Goal: Book appointment/travel/reservation

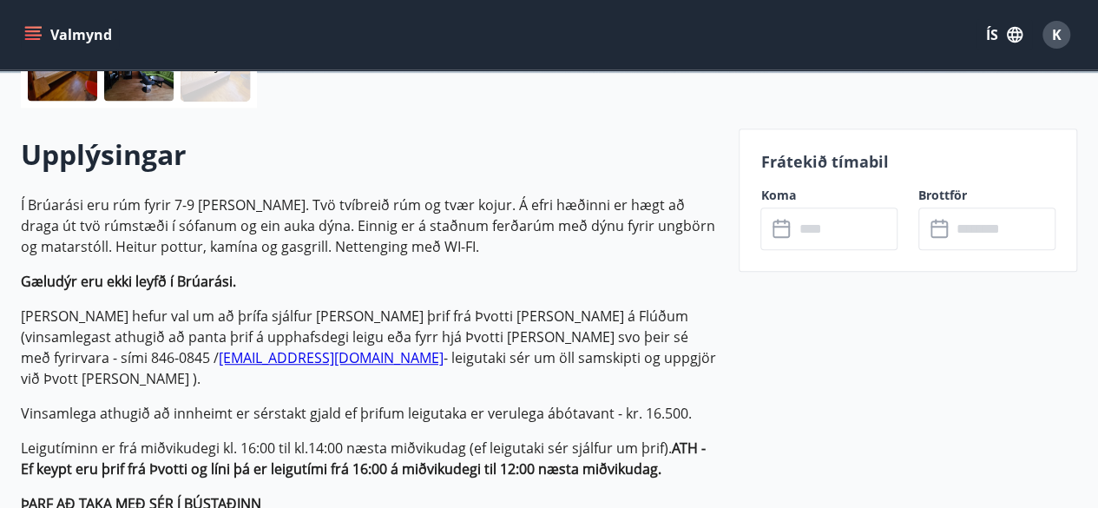
scroll to position [455, 0]
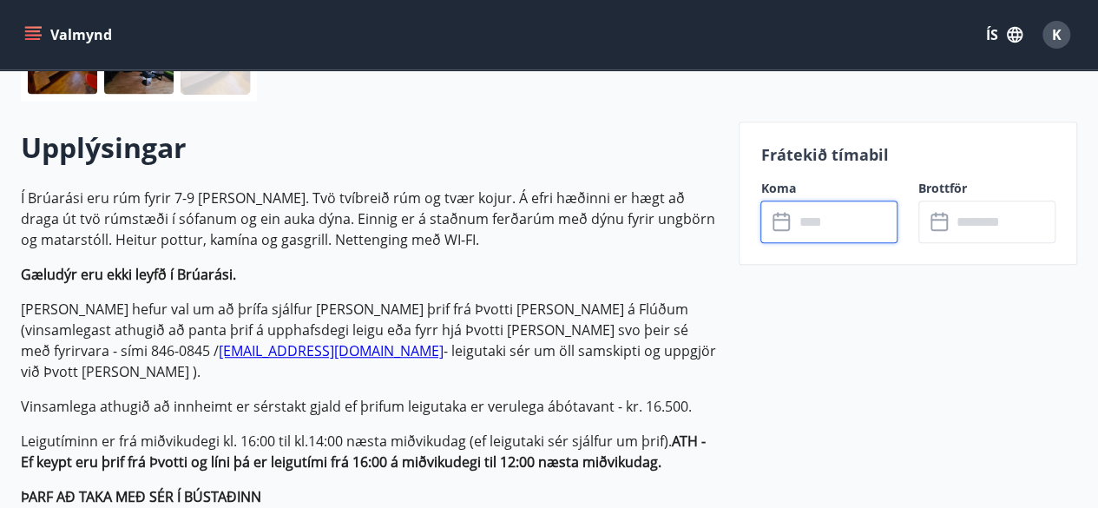
click at [795, 235] on input "text" at bounding box center [846, 222] width 104 height 43
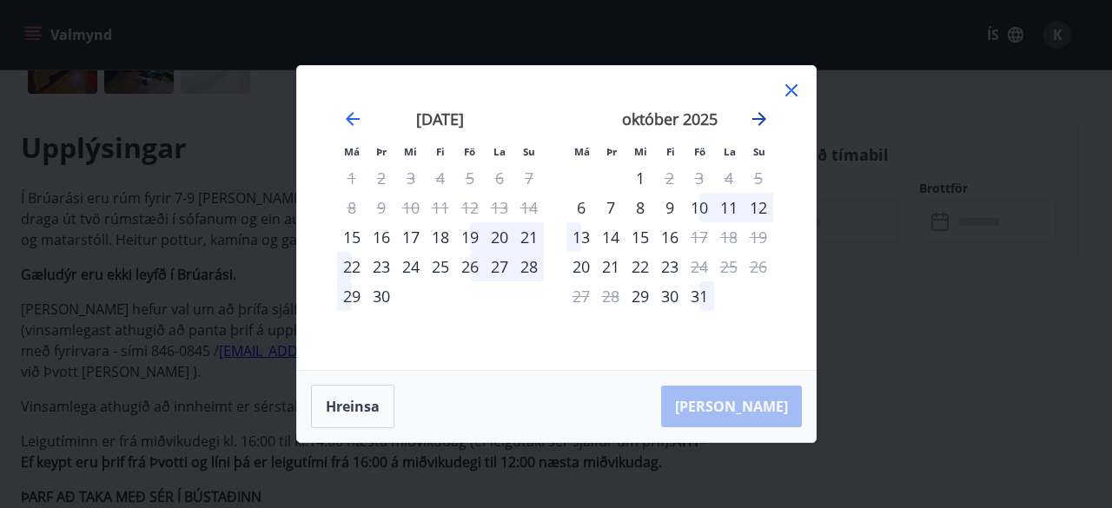
click at [757, 117] on icon "Move forward to switch to the next month." at bounding box center [759, 119] width 21 height 21
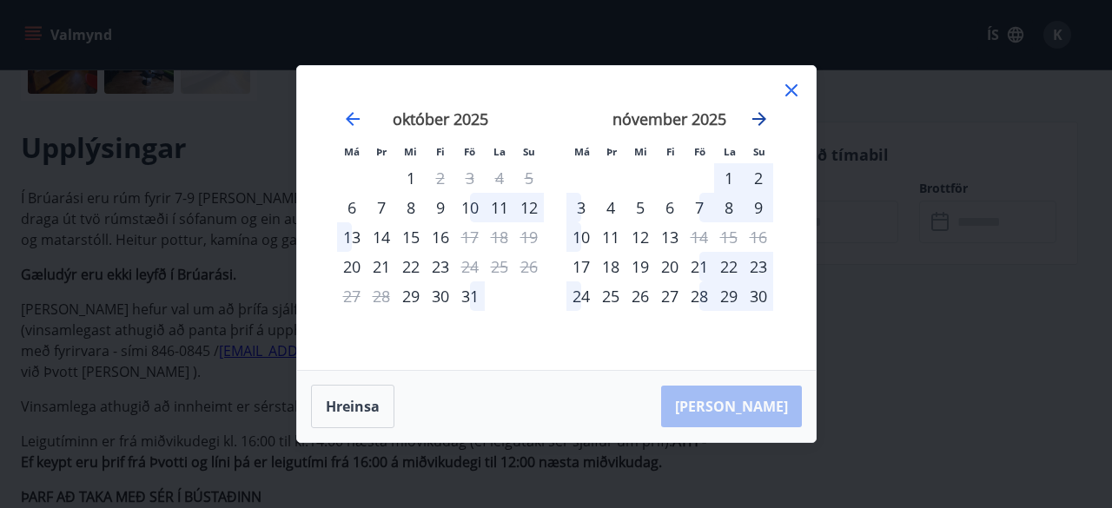
click at [757, 117] on icon "Move forward to switch to the next month." at bounding box center [759, 119] width 21 height 21
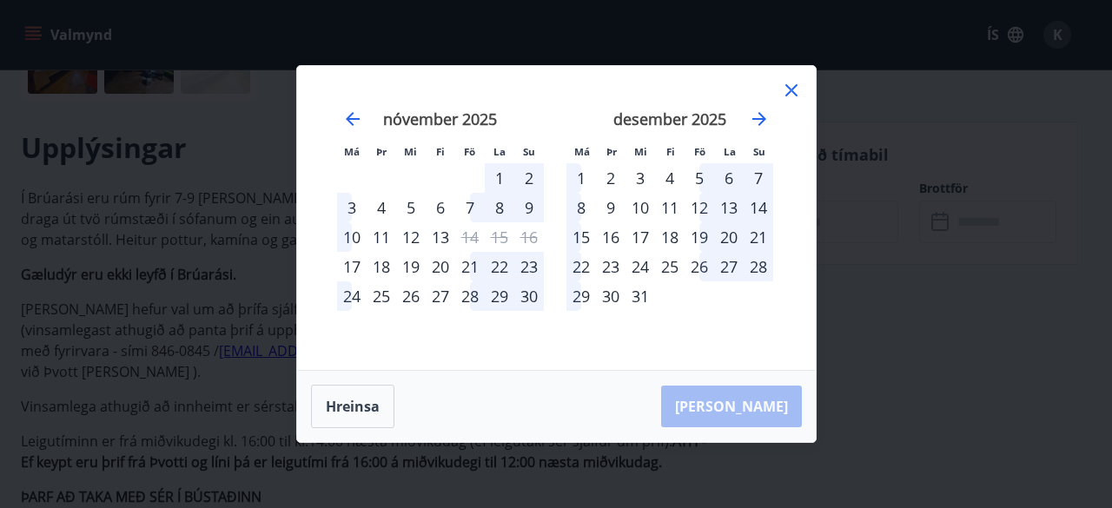
click at [676, 265] on div "25" at bounding box center [670, 267] width 30 height 30
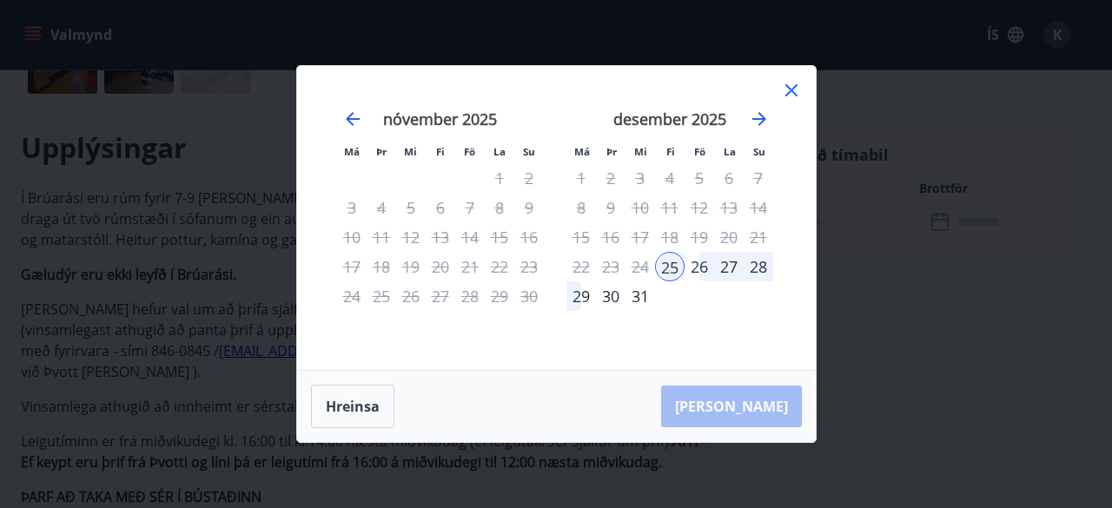
click at [580, 294] on div "29" at bounding box center [581, 296] width 30 height 30
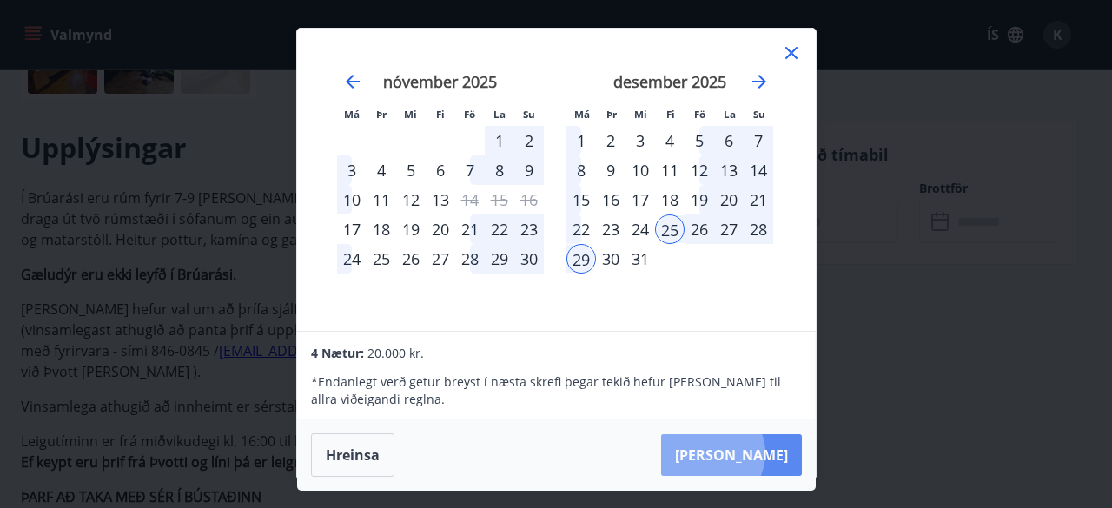
click at [765, 452] on button "Taka Frá" at bounding box center [731, 455] width 141 height 42
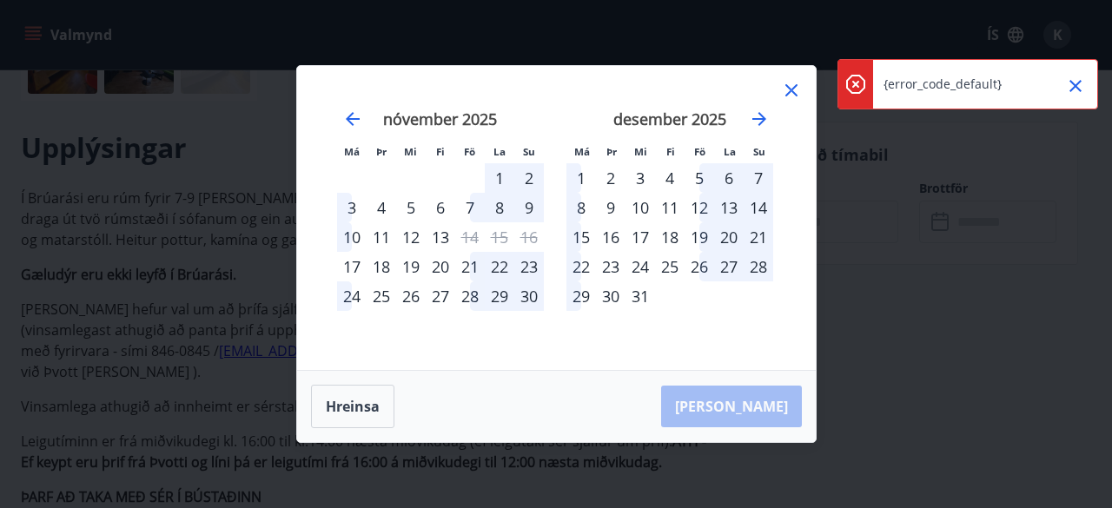
click at [1081, 76] on icon "Close" at bounding box center [1075, 86] width 21 height 21
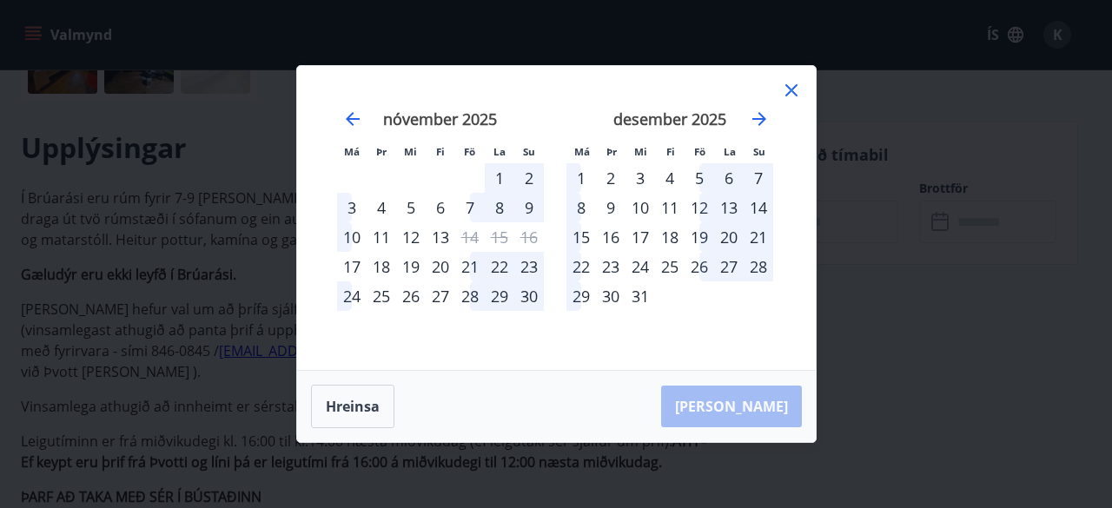
click at [795, 88] on icon at bounding box center [791, 90] width 21 height 21
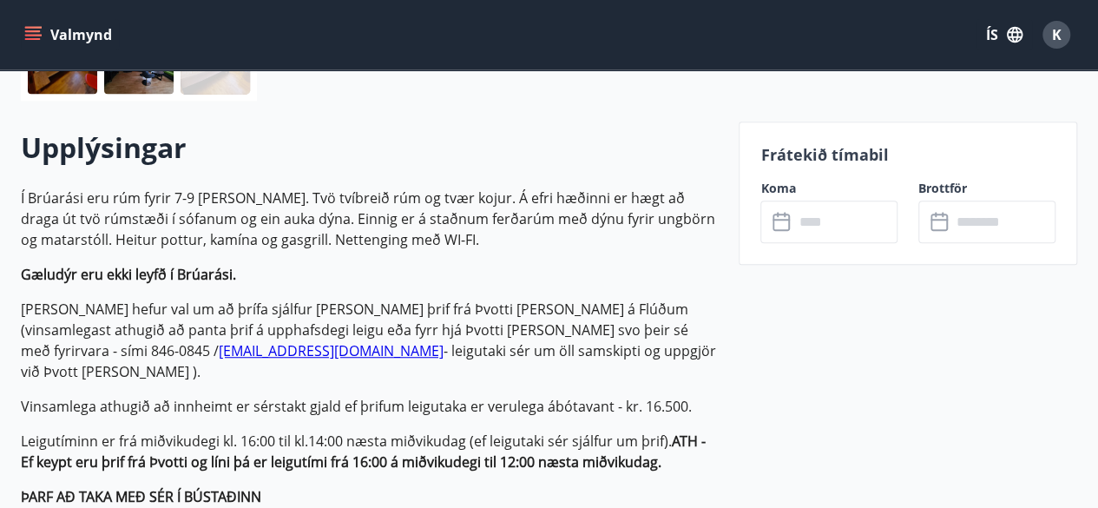
click at [31, 34] on icon "menu" at bounding box center [34, 35] width 19 height 2
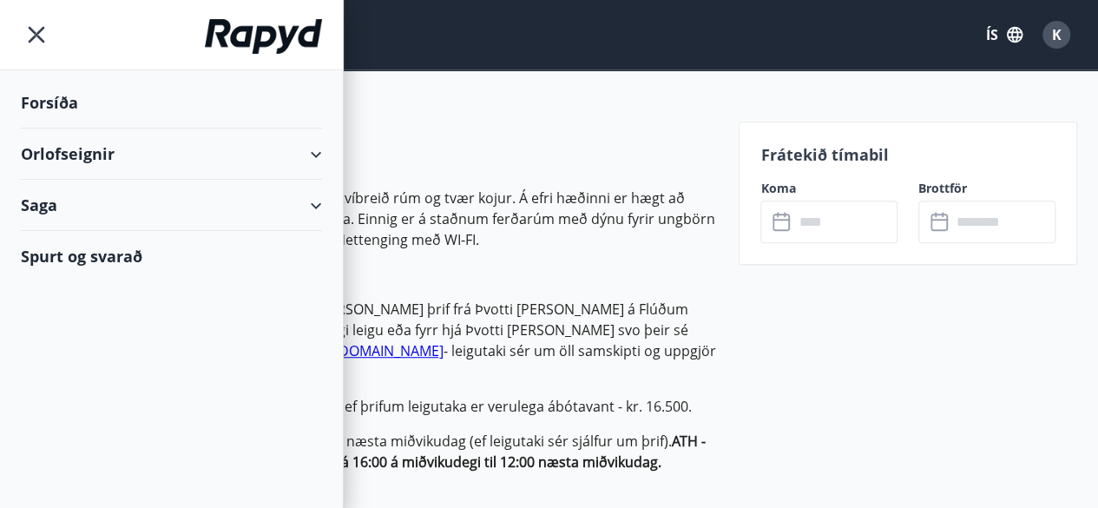
click at [72, 155] on div "Orlofseignir" at bounding box center [171, 154] width 301 height 51
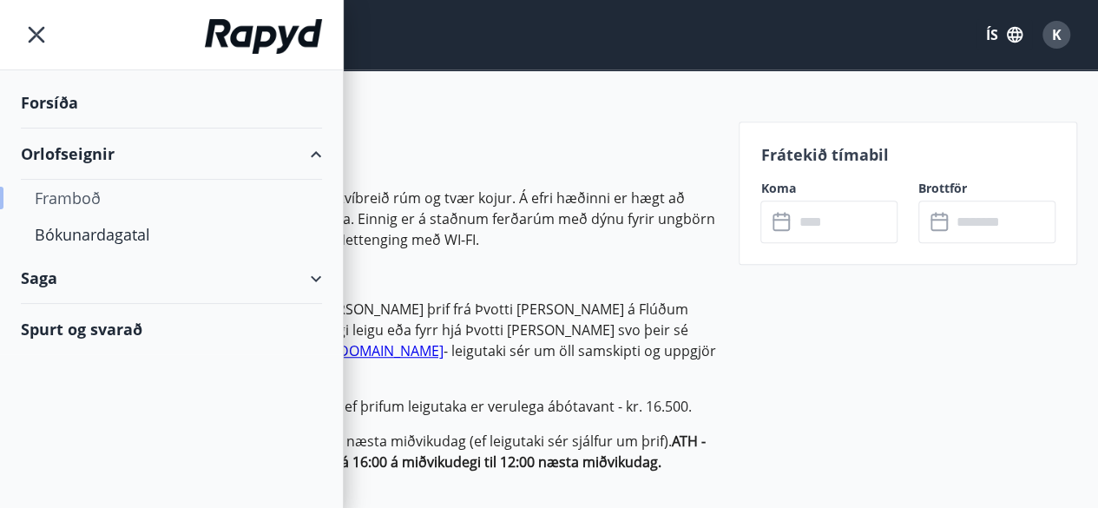
click at [71, 200] on div "Framboð" at bounding box center [172, 198] width 274 height 36
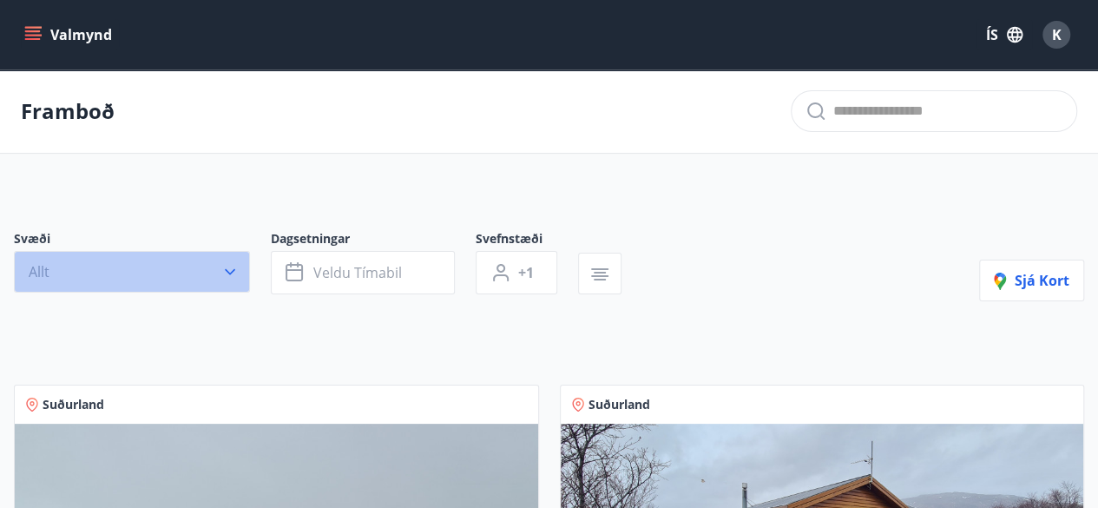
click at [214, 270] on button "Allt" at bounding box center [132, 272] width 236 height 42
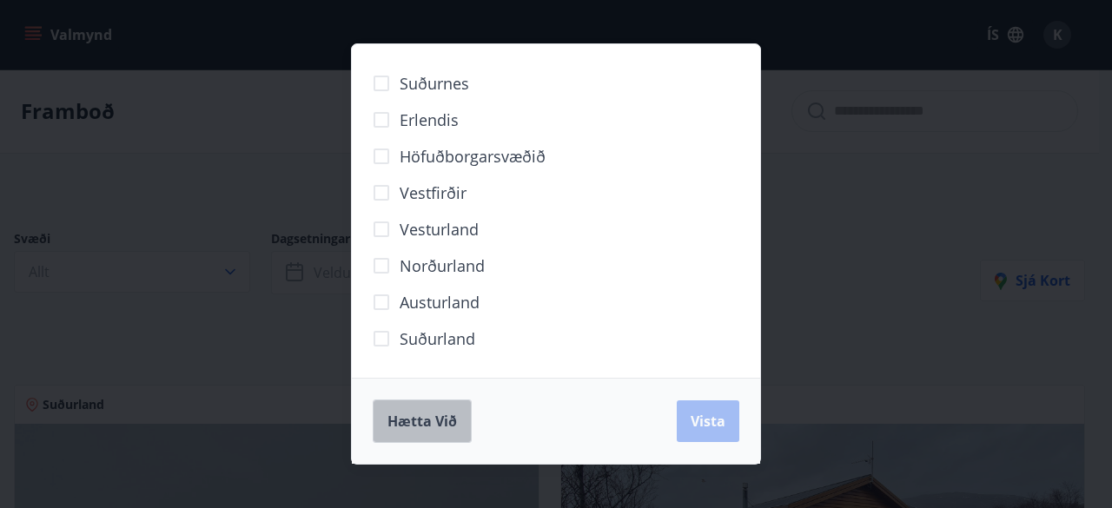
click at [408, 434] on button "Hætta við" at bounding box center [422, 420] width 99 height 43
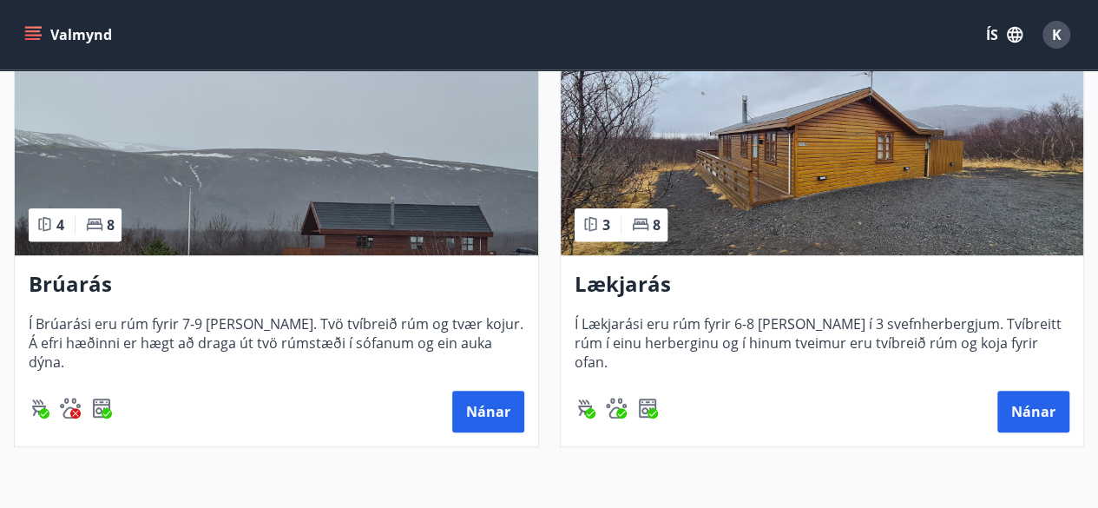
scroll to position [399, 0]
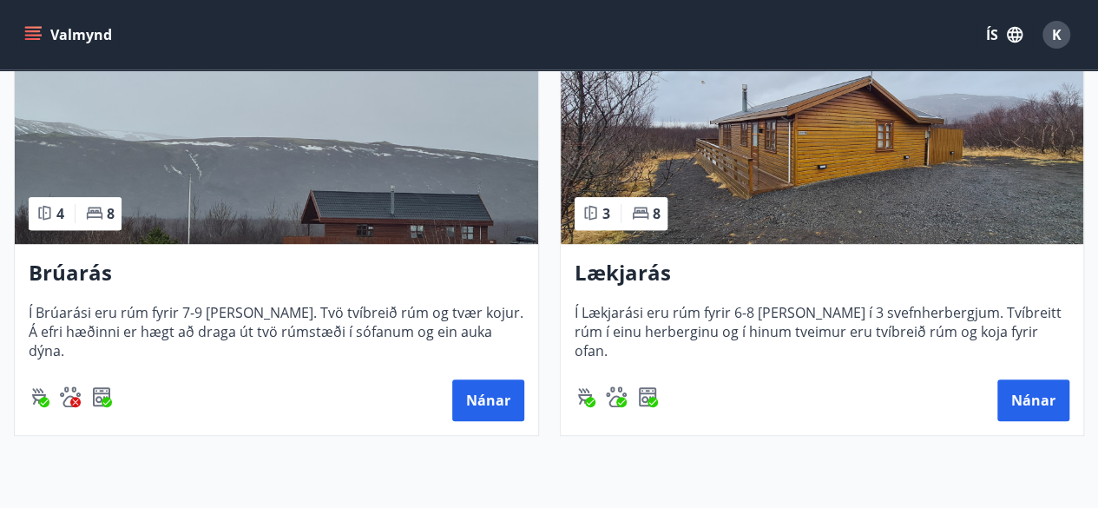
click at [299, 307] on span "Í Brúarási eru rúm fyrir 7-9 manns. Tvö tvíbreið rúm og tvær kojur. Á efri hæði…" at bounding box center [277, 331] width 496 height 57
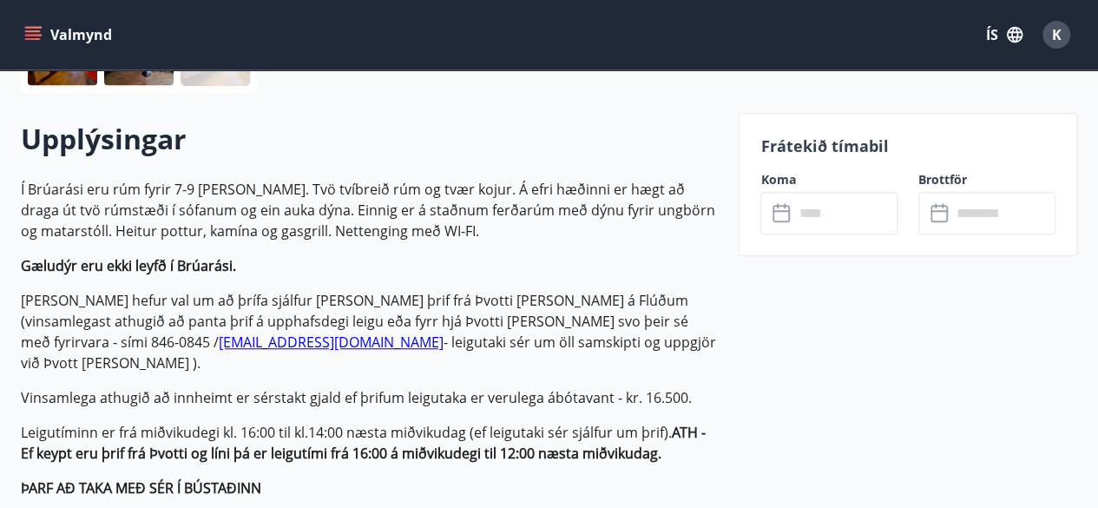
scroll to position [465, 0]
click at [804, 211] on input "text" at bounding box center [846, 212] width 104 height 43
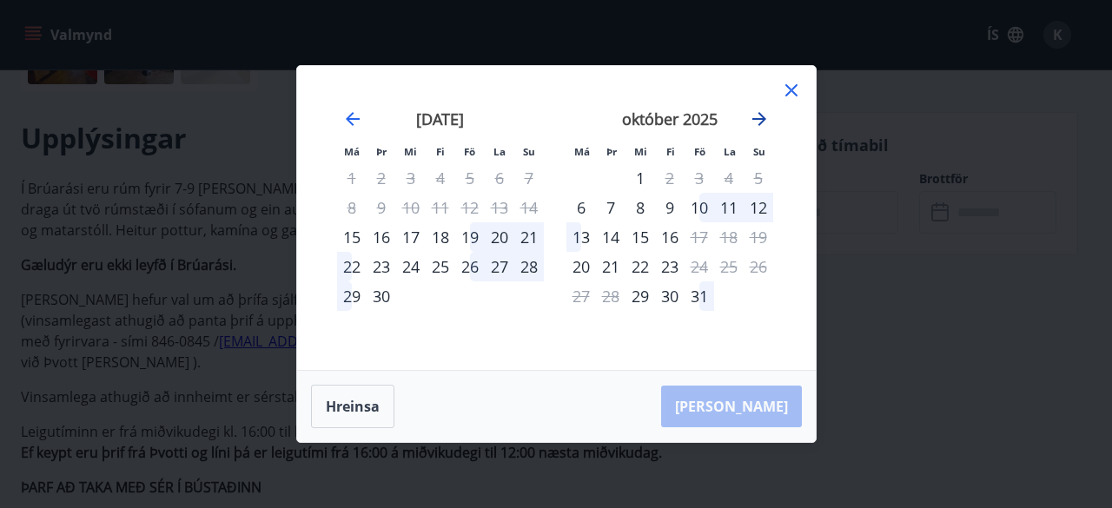
click at [749, 115] on icon "Move forward to switch to the next month." at bounding box center [759, 119] width 21 height 21
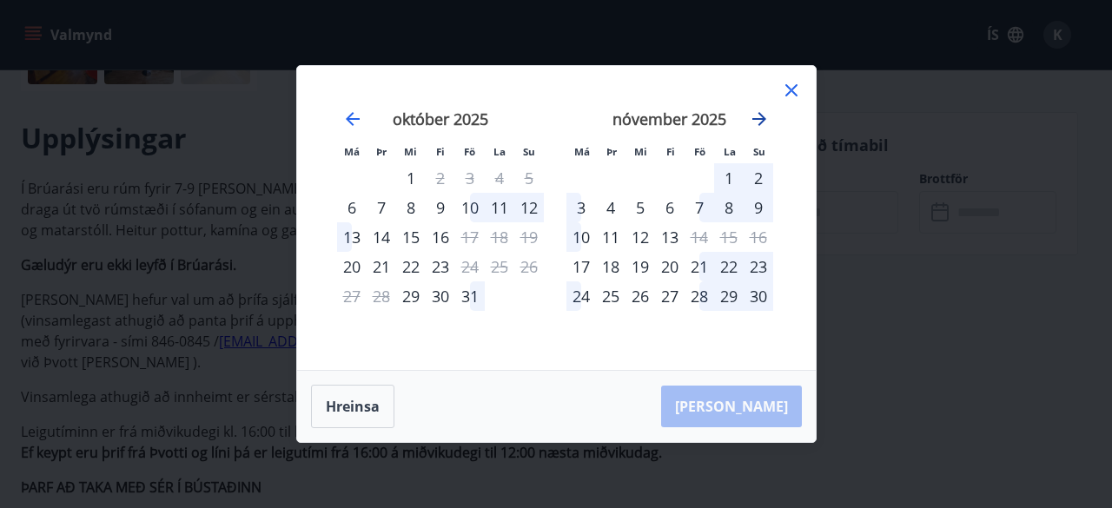
click at [749, 115] on icon "Move forward to switch to the next month." at bounding box center [759, 119] width 21 height 21
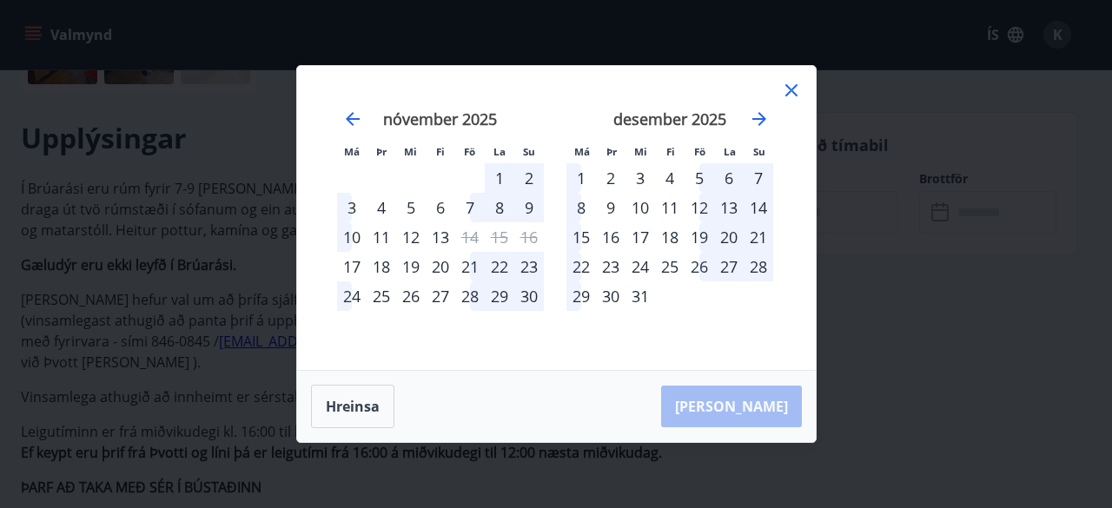
click at [671, 263] on div "25" at bounding box center [670, 267] width 30 height 30
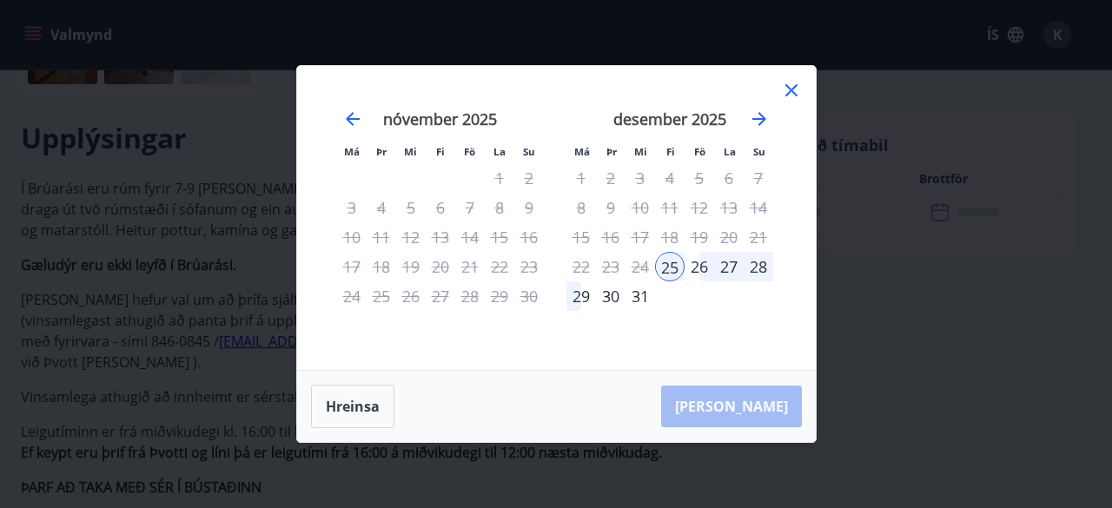
click at [582, 294] on div "29" at bounding box center [581, 296] width 30 height 30
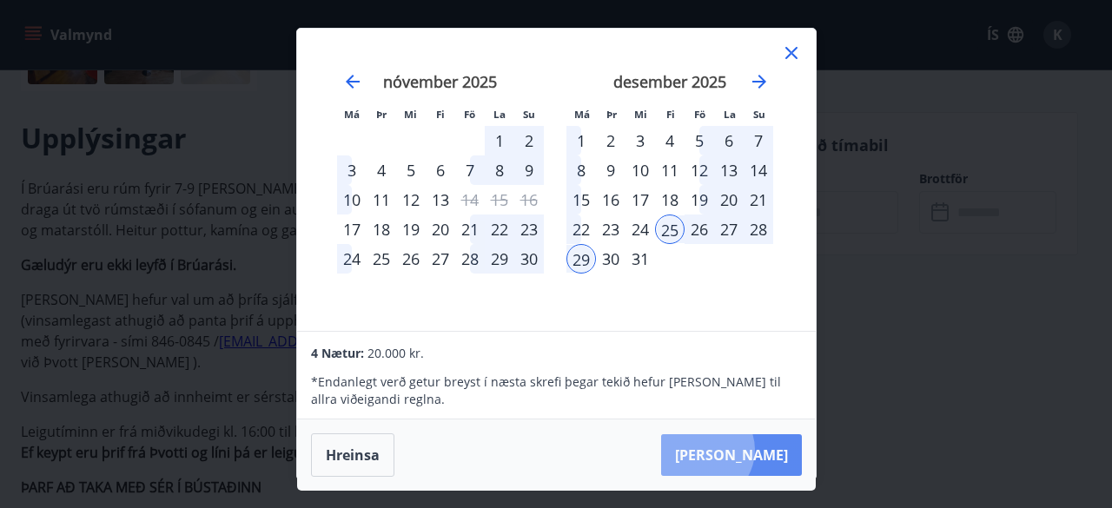
click at [755, 449] on button "Taka Frá" at bounding box center [731, 455] width 141 height 42
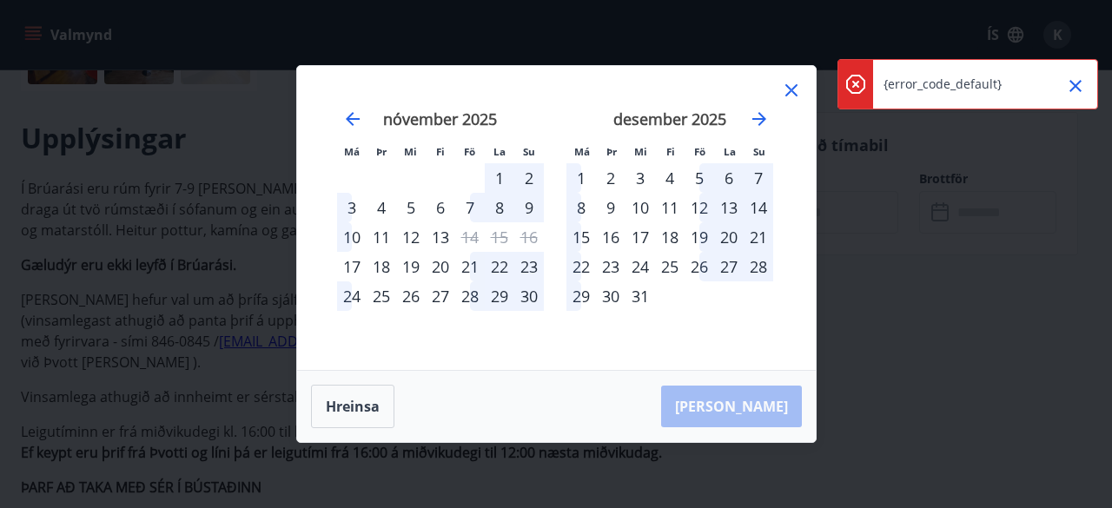
click at [1083, 78] on icon "Close" at bounding box center [1075, 86] width 21 height 21
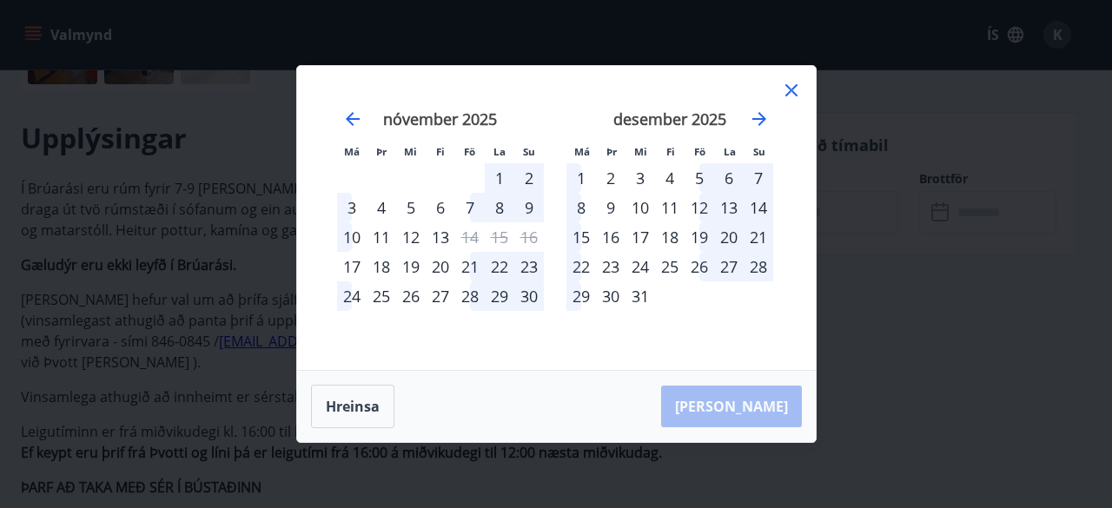
click at [698, 266] on div "26" at bounding box center [699, 267] width 30 height 30
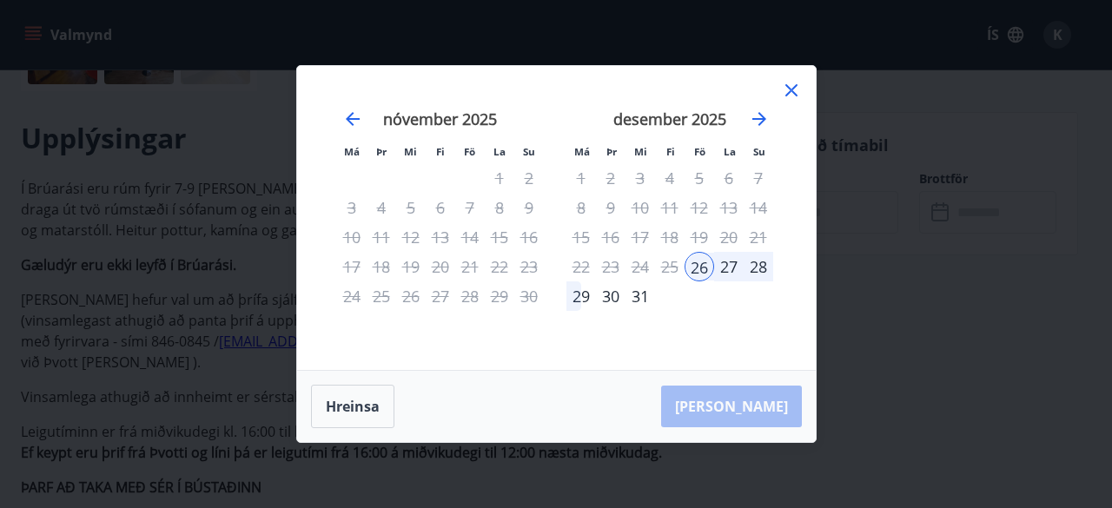
click at [582, 291] on div "29" at bounding box center [581, 296] width 30 height 30
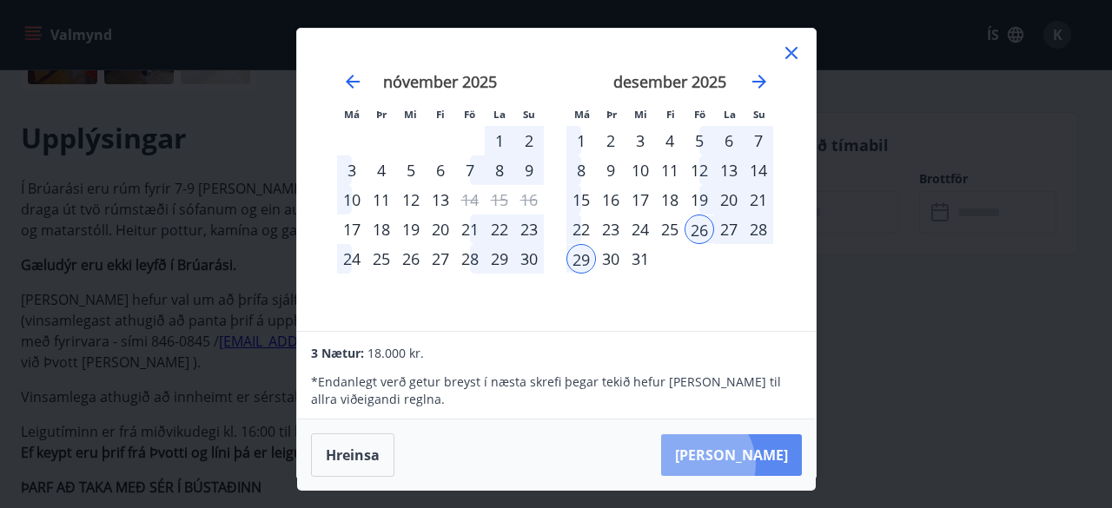
click at [749, 463] on button "Taka Frá" at bounding box center [731, 455] width 141 height 42
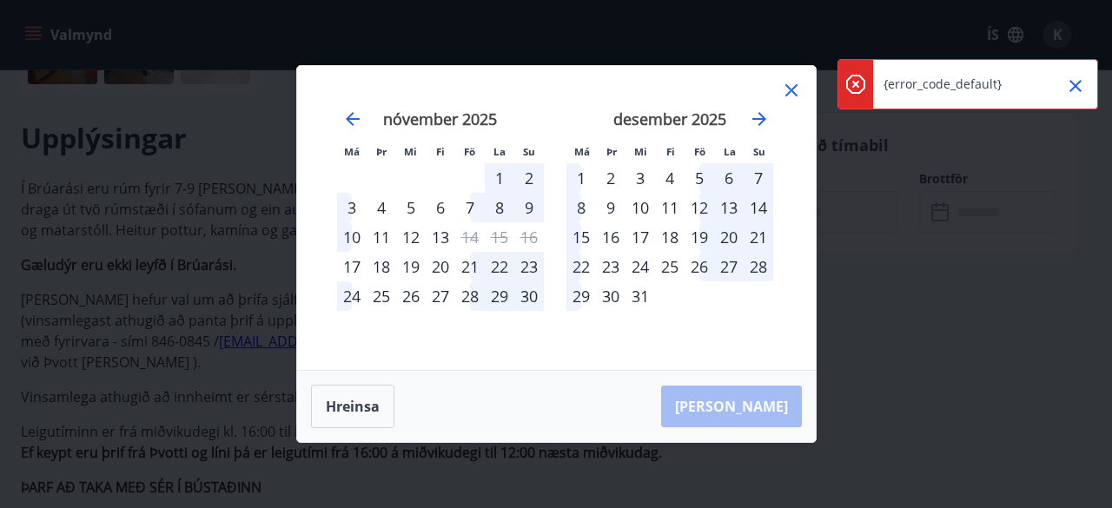
click at [1076, 85] on icon "Close" at bounding box center [1075, 86] width 12 height 12
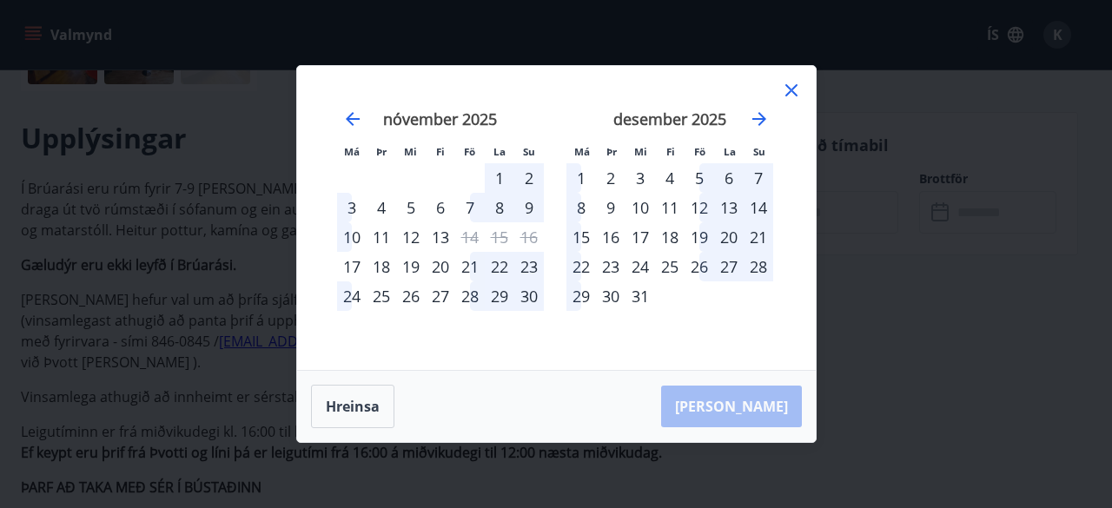
click at [790, 89] on icon at bounding box center [791, 90] width 12 height 12
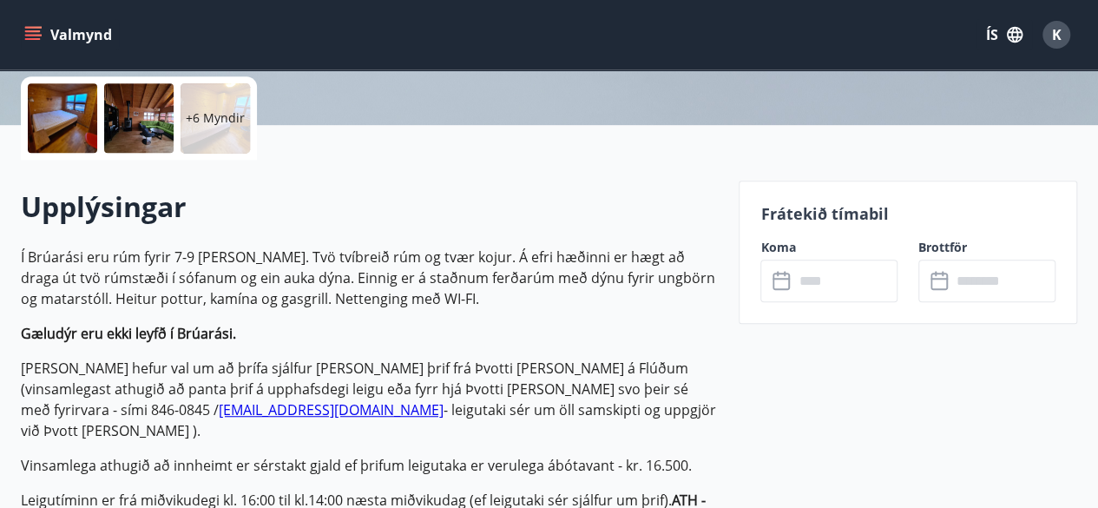
scroll to position [353, 0]
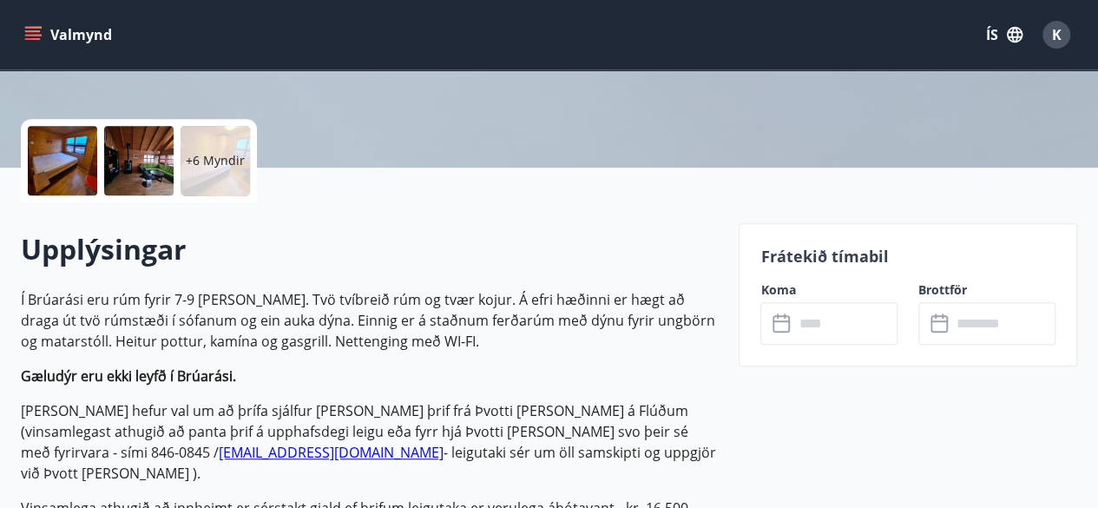
click at [42, 33] on button "Valmynd" at bounding box center [70, 34] width 98 height 31
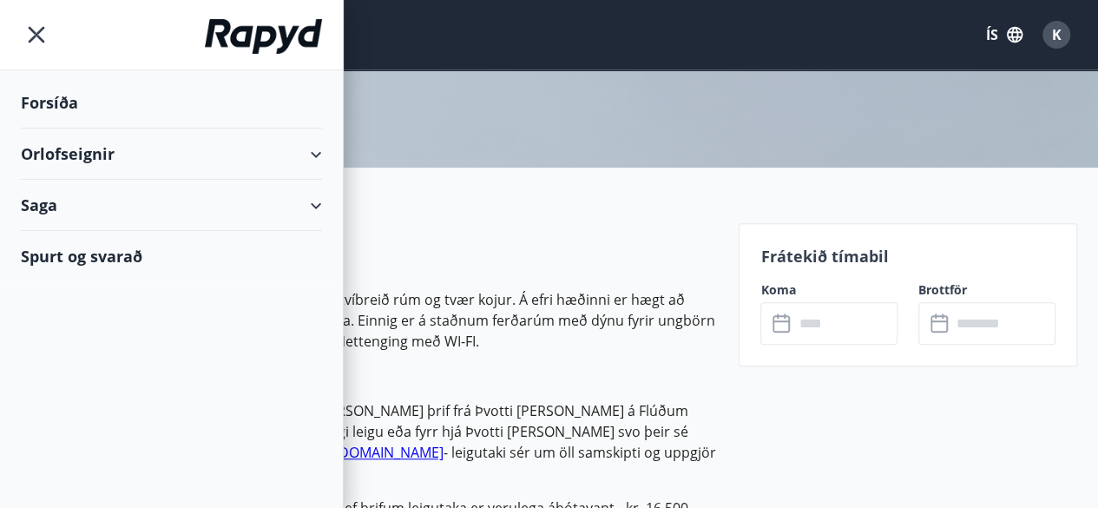
click at [96, 148] on div "Orlofseignir" at bounding box center [171, 154] width 301 height 51
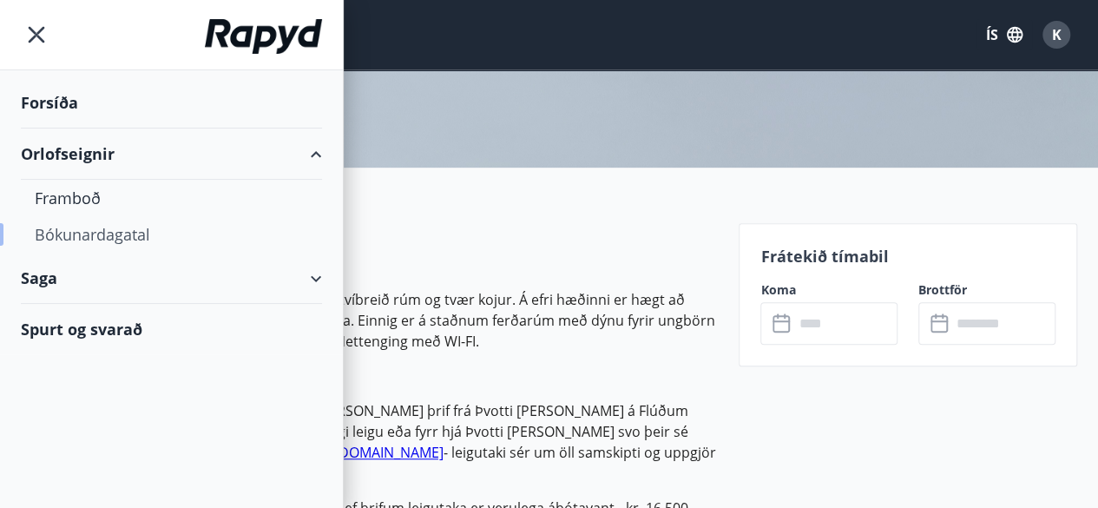
click at [118, 228] on div "Bókunardagatal" at bounding box center [172, 234] width 274 height 36
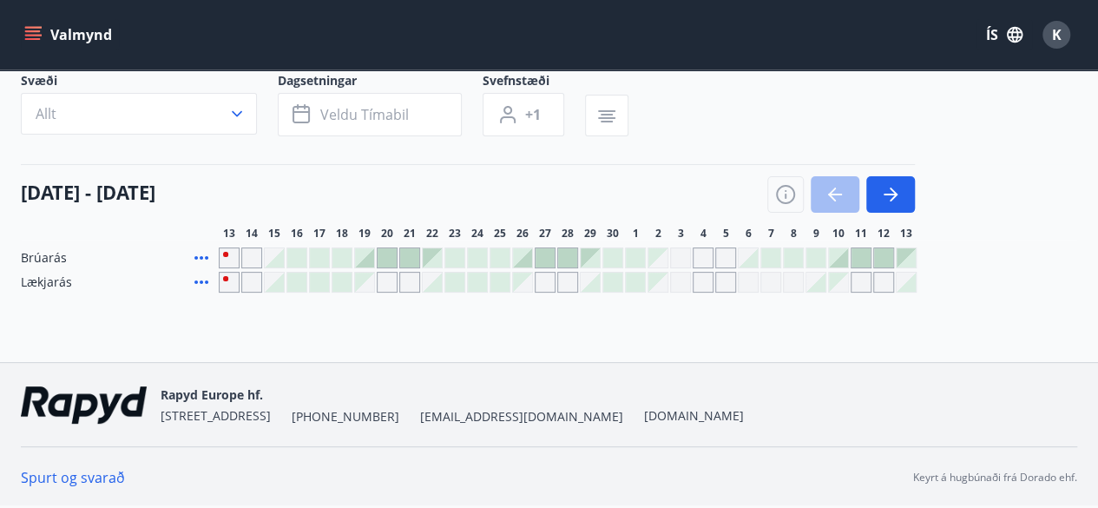
scroll to position [115, 0]
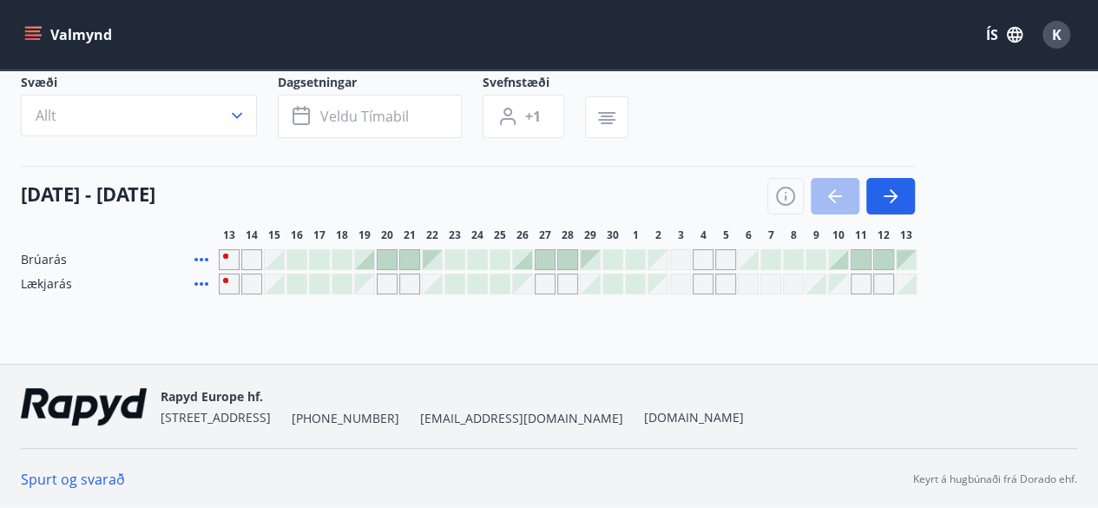
click at [225, 254] on div "Gráir dagar eru ekki bókanlegir" at bounding box center [229, 259] width 21 height 21
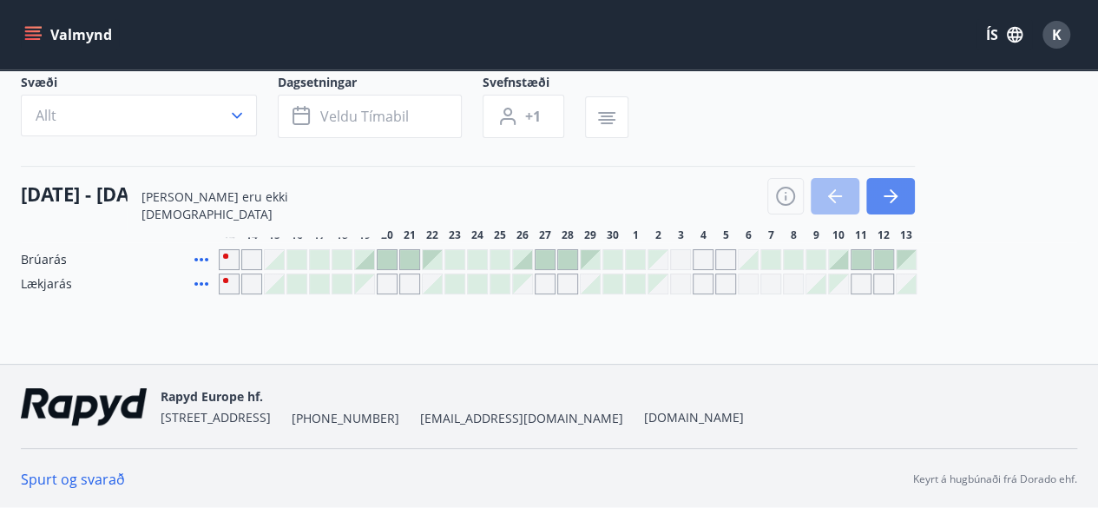
click at [891, 192] on icon "button" at bounding box center [891, 196] width 21 height 21
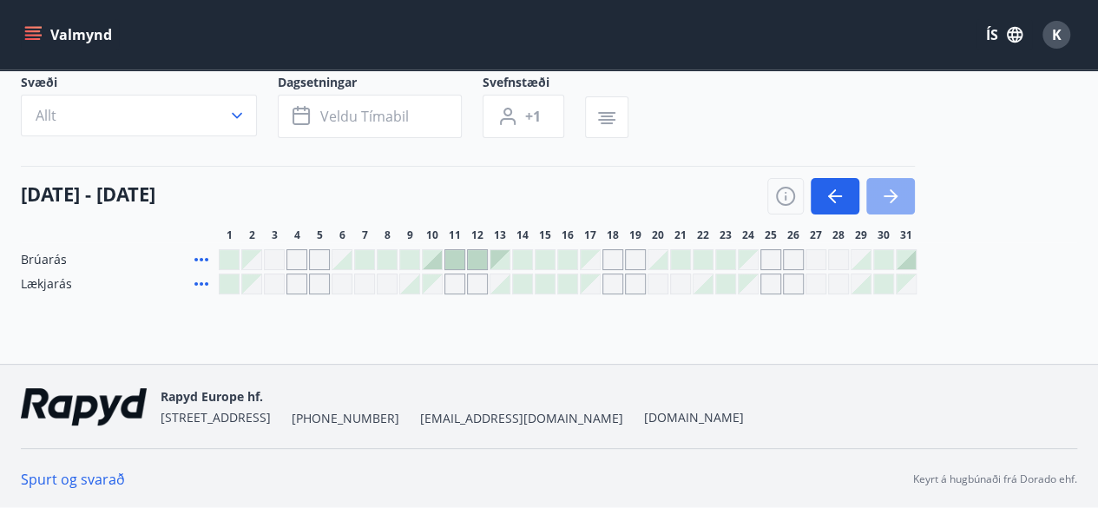
click at [891, 192] on icon "button" at bounding box center [891, 196] width 21 height 21
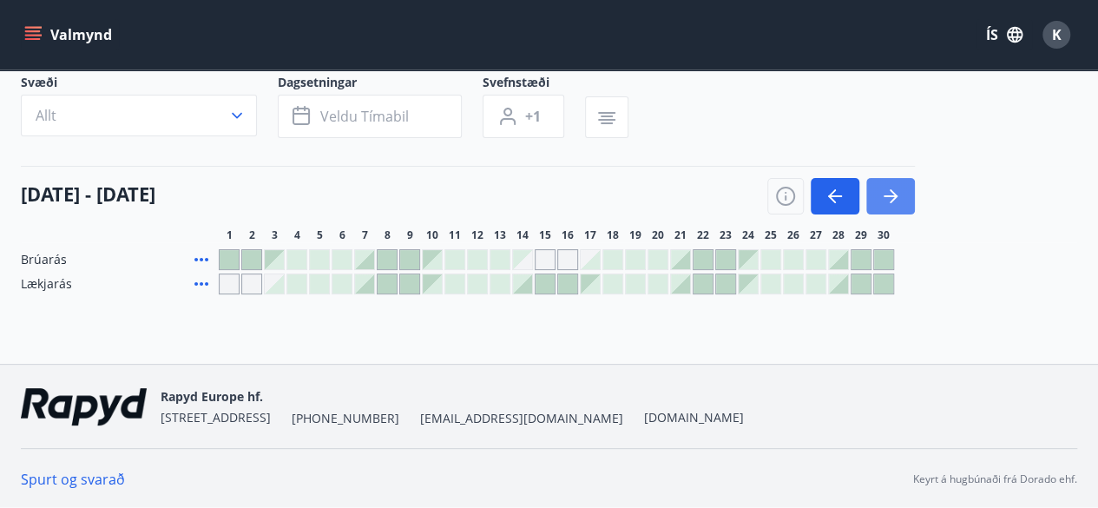
click at [891, 192] on icon "button" at bounding box center [891, 196] width 21 height 21
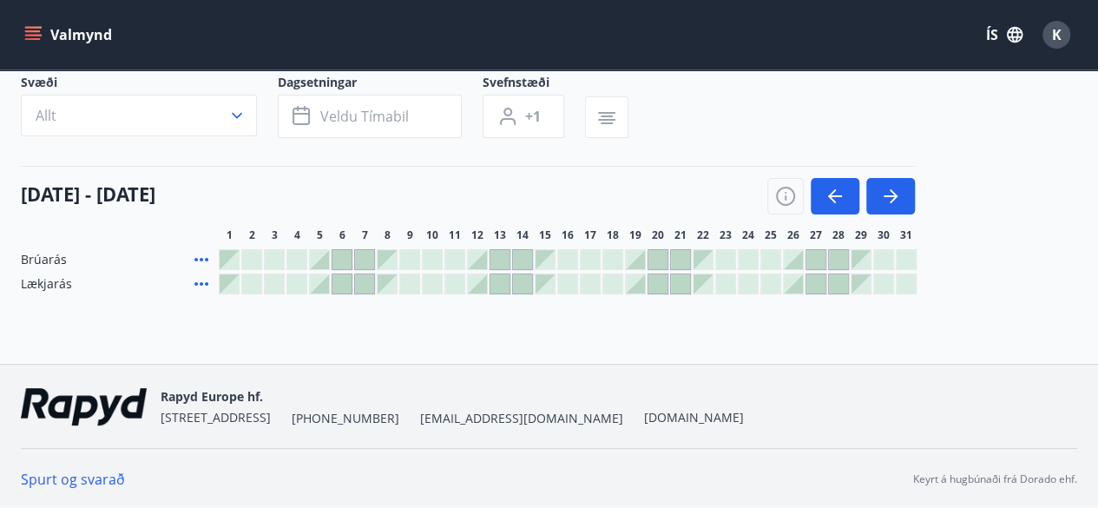
click at [770, 258] on div at bounding box center [771, 259] width 19 height 19
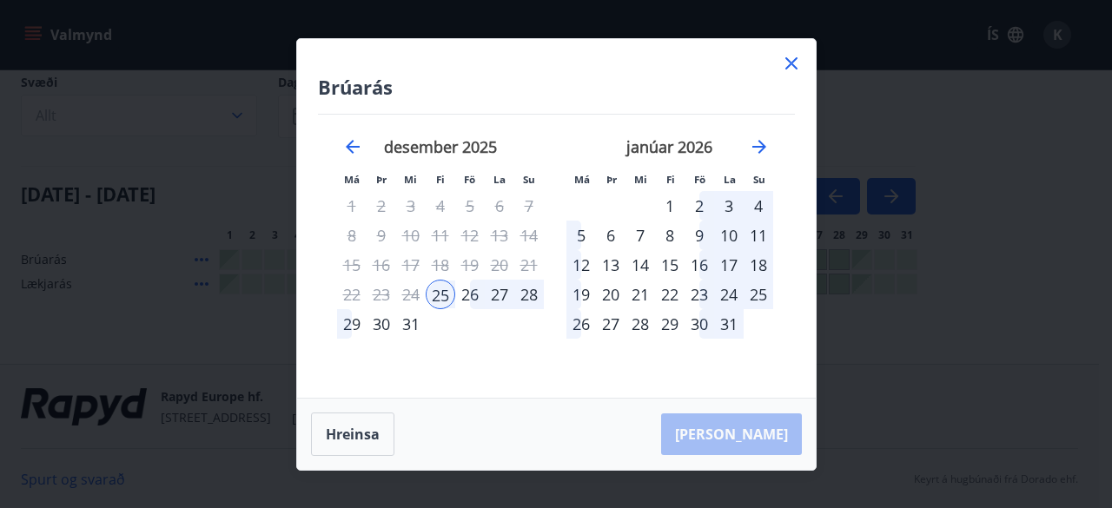
click at [347, 328] on div "29" at bounding box center [352, 324] width 30 height 30
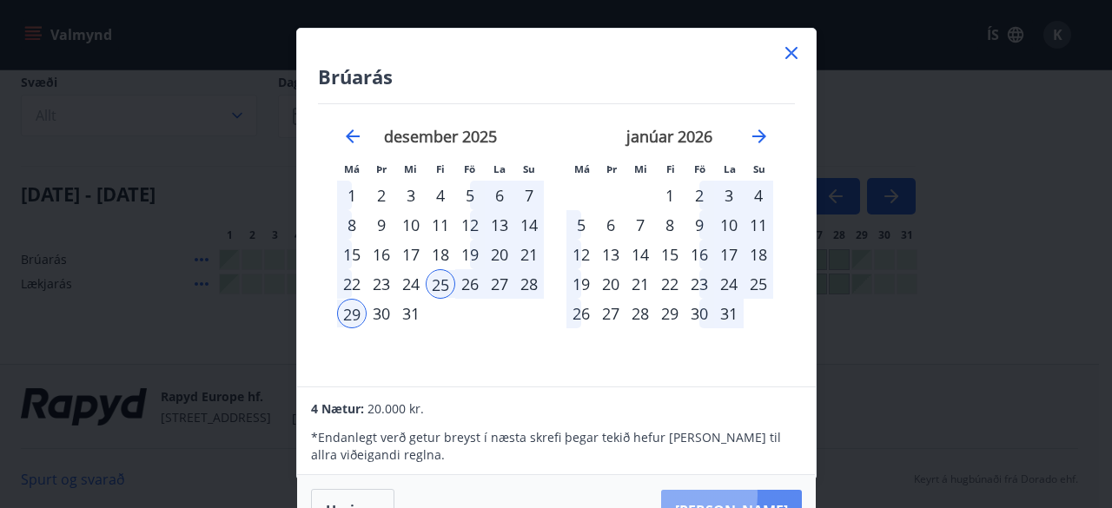
click at [740, 494] on button "Taka Frá" at bounding box center [731, 511] width 141 height 42
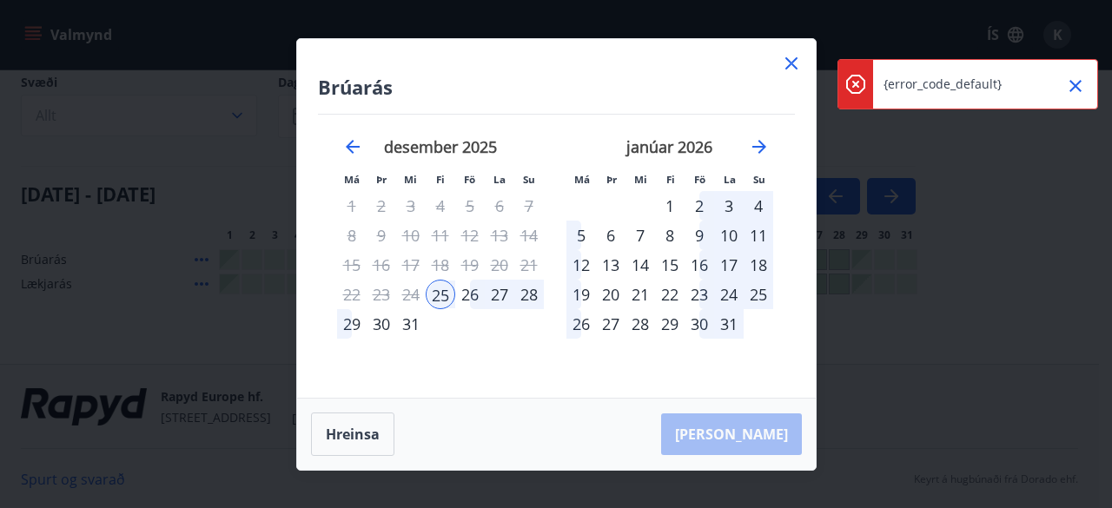
click at [1082, 84] on icon "Close" at bounding box center [1075, 86] width 21 height 21
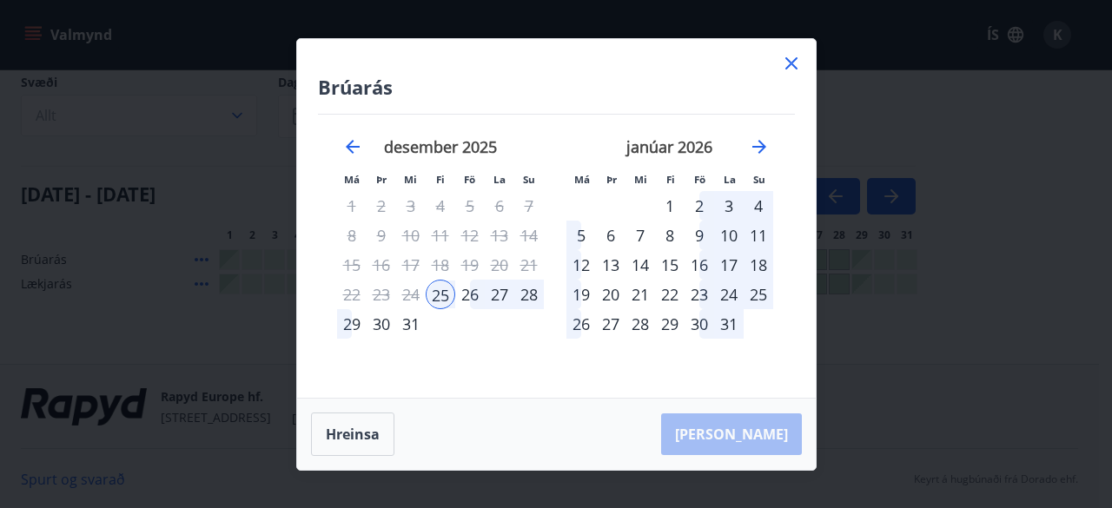
click at [802, 60] on div "Brúarás Má Þr Mi Fi Fö La Su Má Þr Mi Fi Fö La Su nóvember 2025 1 2 3 4 5 6 7 8…" at bounding box center [556, 218] width 518 height 359
click at [794, 58] on icon at bounding box center [791, 63] width 21 height 21
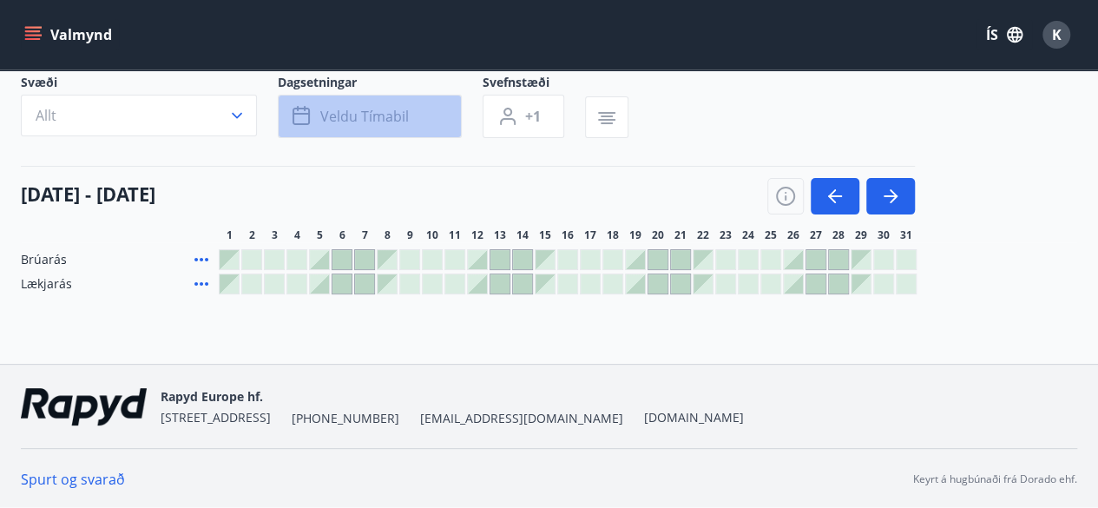
click at [391, 118] on span "Veldu tímabil" at bounding box center [364, 116] width 89 height 19
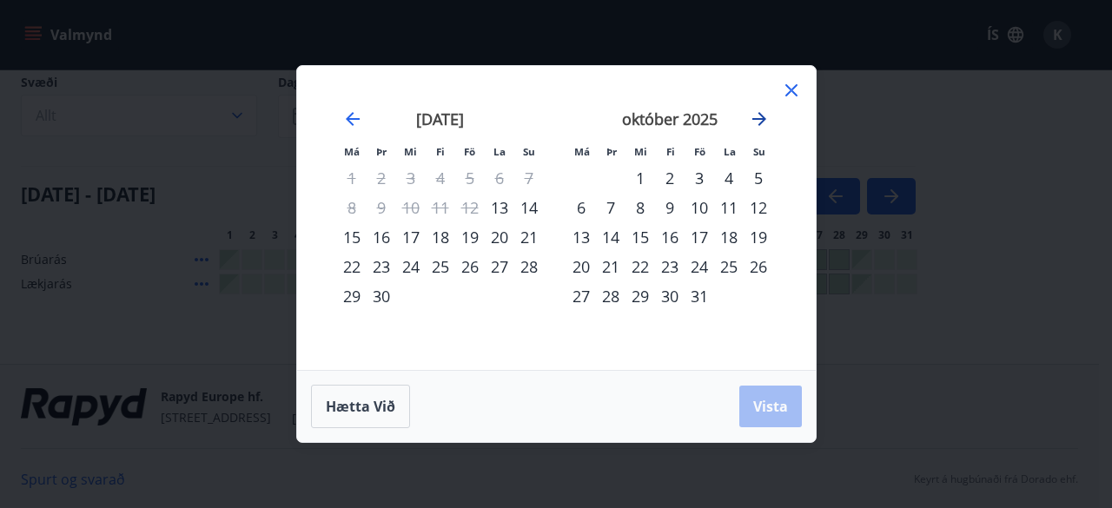
click at [754, 117] on icon "Move forward to switch to the next month." at bounding box center [759, 119] width 21 height 21
click at [446, 268] on div "25" at bounding box center [441, 267] width 30 height 30
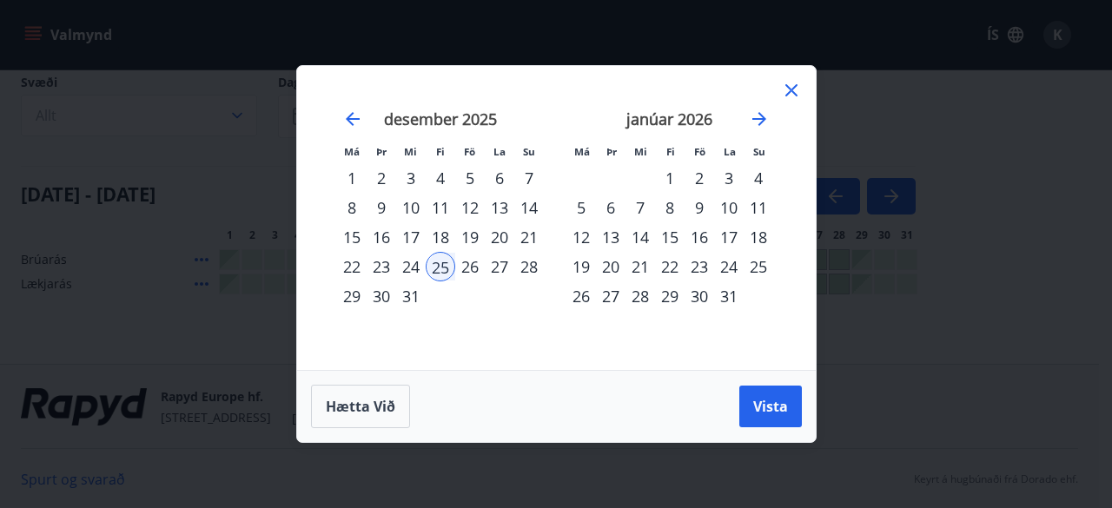
click at [354, 298] on div "29" at bounding box center [352, 296] width 30 height 30
click at [770, 395] on button "Vista" at bounding box center [770, 407] width 63 height 42
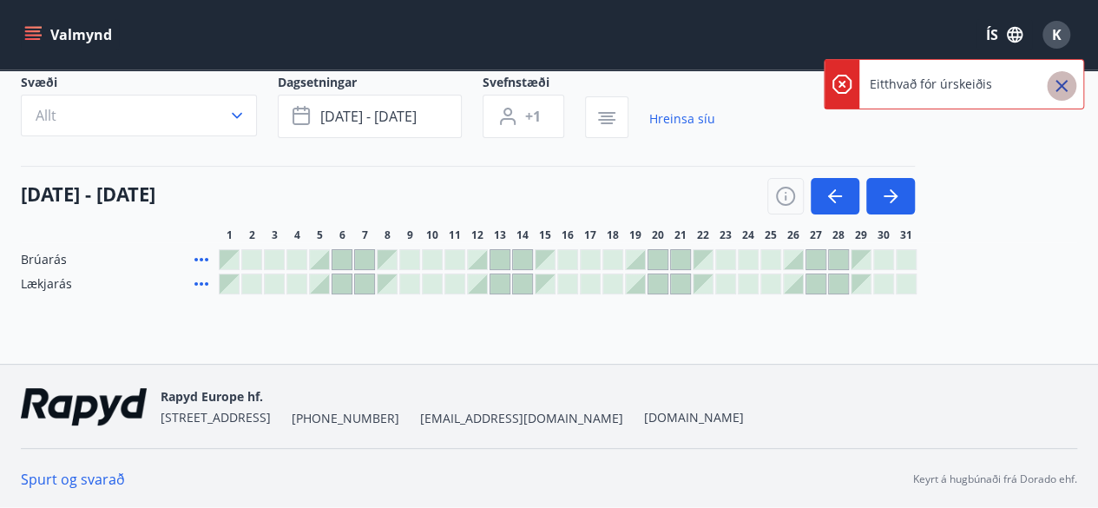
click at [1068, 82] on icon "Close" at bounding box center [1062, 86] width 21 height 21
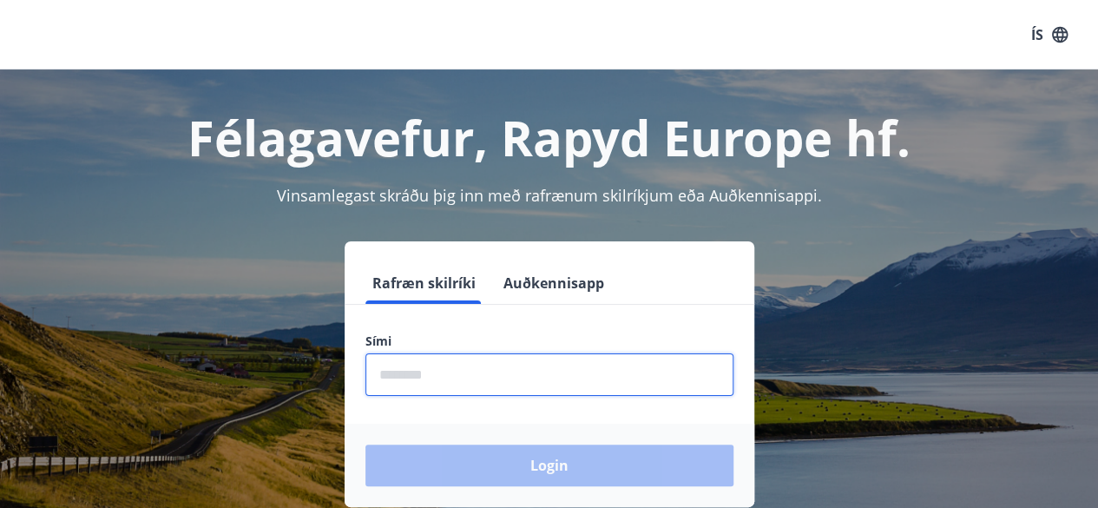
click at [406, 374] on input "phone" at bounding box center [550, 374] width 368 height 43
type input "********"
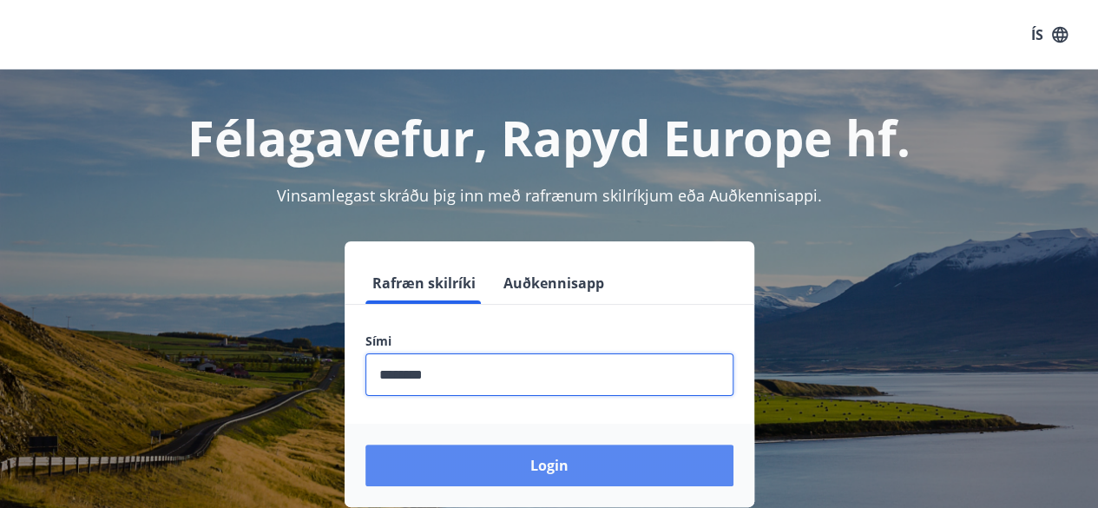
click at [492, 461] on button "Login" at bounding box center [550, 466] width 368 height 42
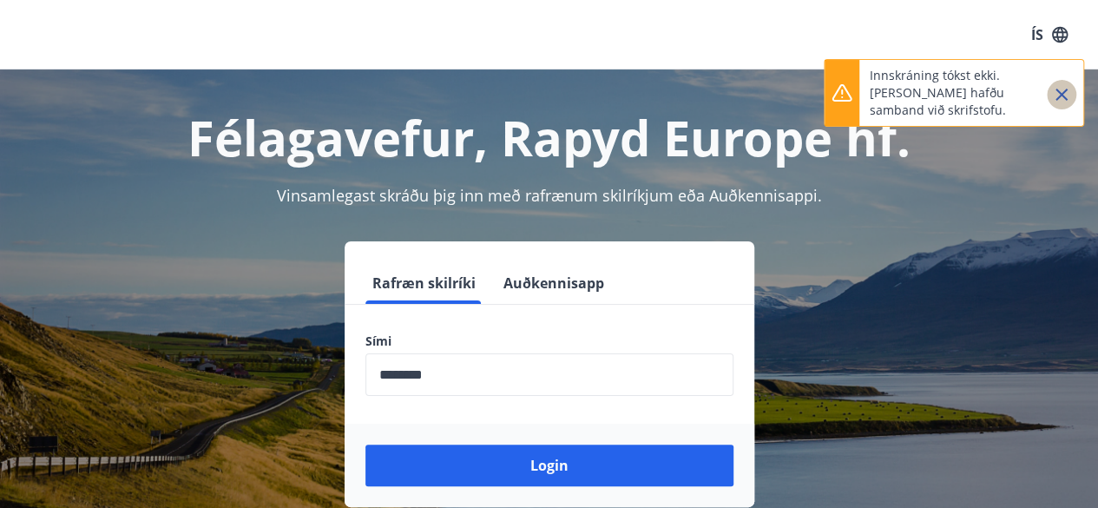
click at [1065, 92] on icon "Close" at bounding box center [1062, 95] width 12 height 12
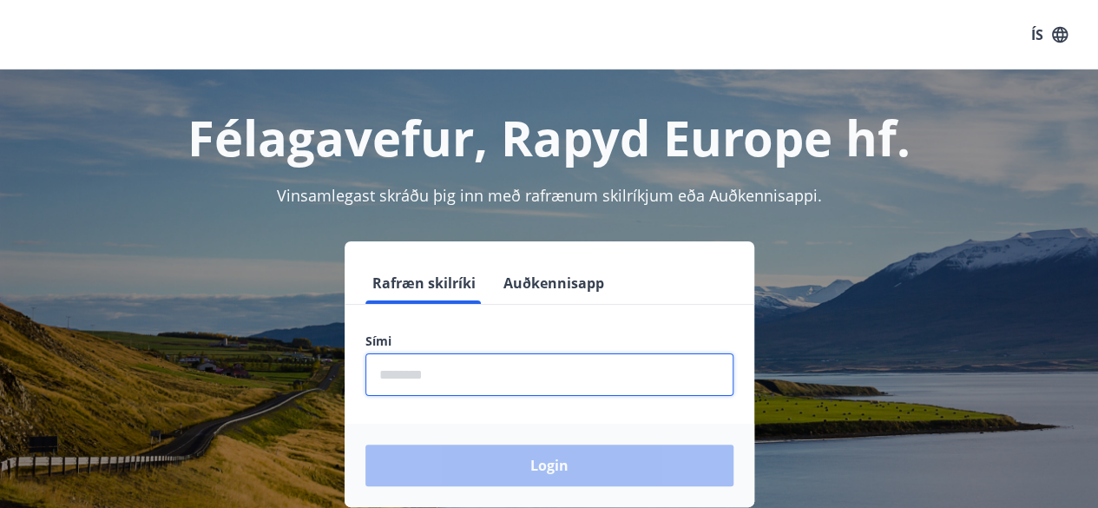
click at [405, 371] on input "phone" at bounding box center [550, 374] width 368 height 43
type input "********"
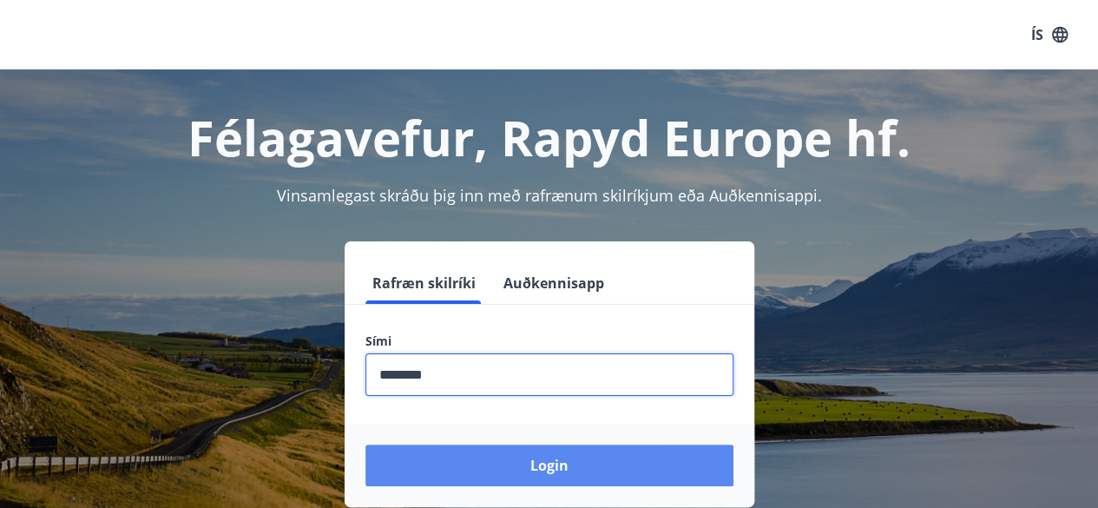
click at [535, 466] on button "Login" at bounding box center [550, 466] width 368 height 42
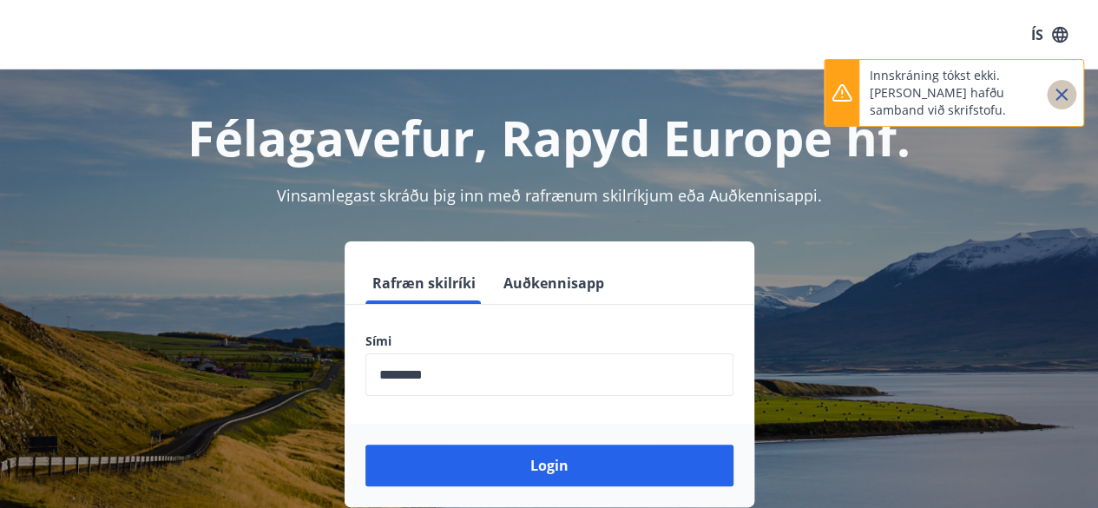
click at [1065, 89] on icon "Close" at bounding box center [1062, 95] width 12 height 12
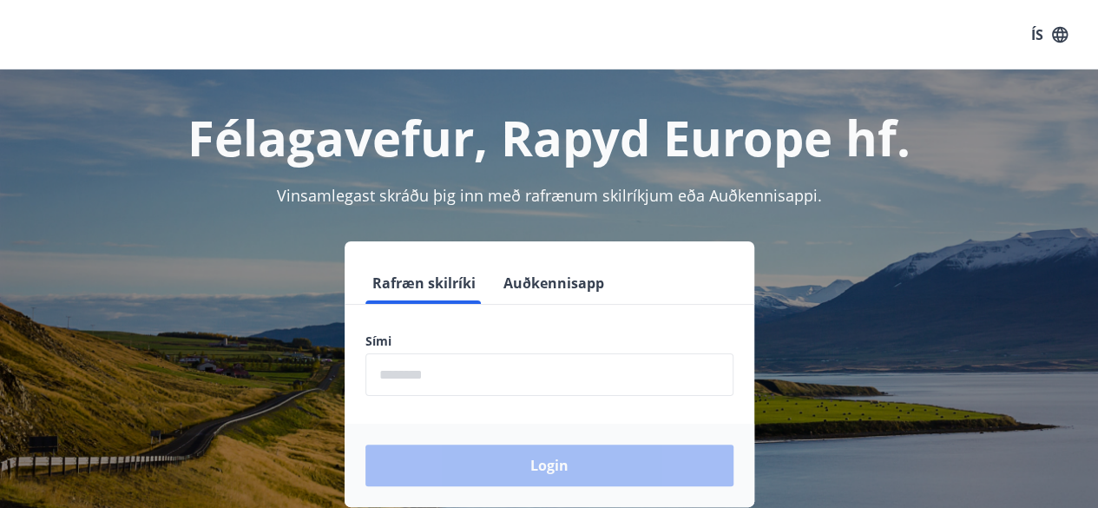
click at [434, 376] on input "phone" at bounding box center [550, 374] width 368 height 43
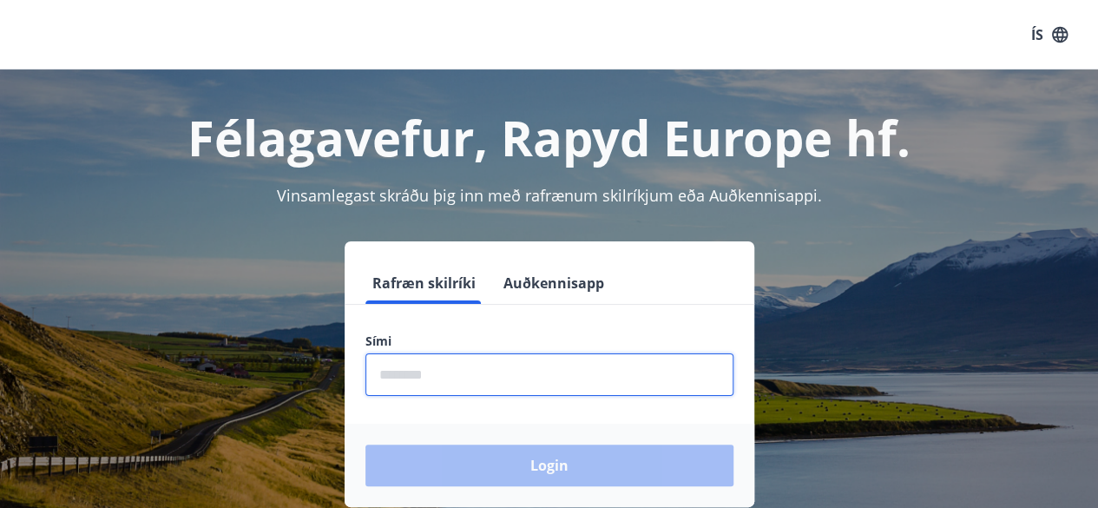
type input "********"
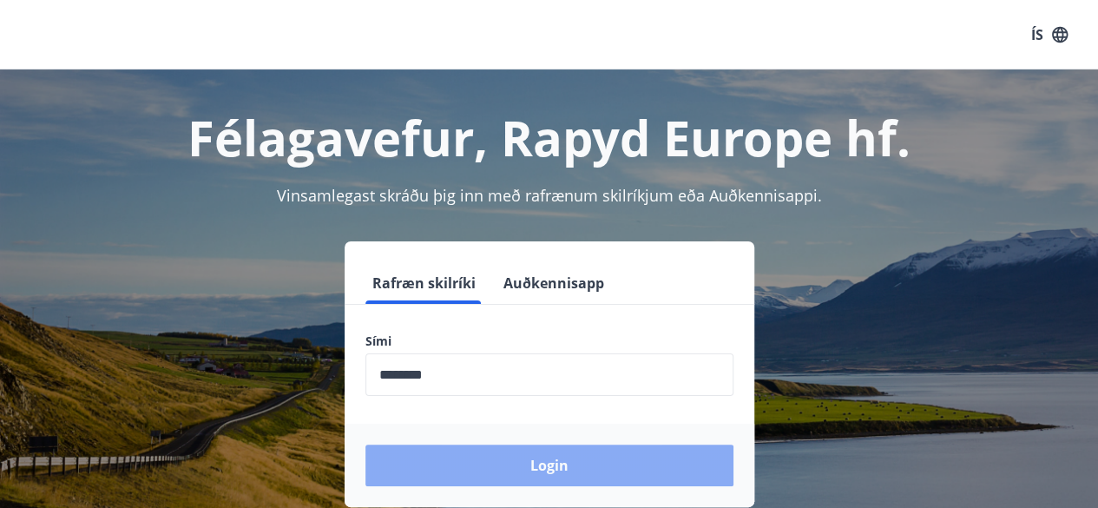
click at [523, 455] on button "Login" at bounding box center [550, 466] width 368 height 42
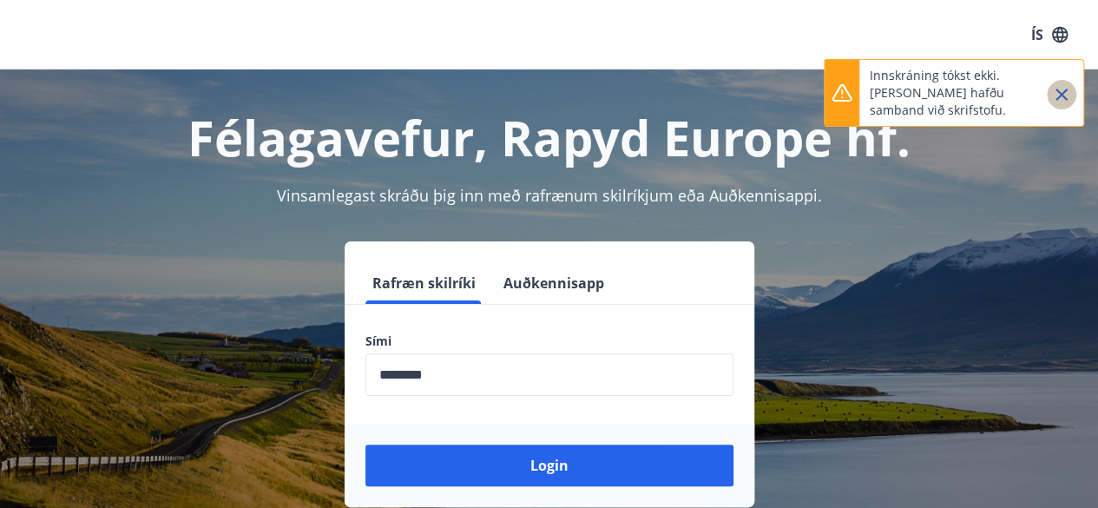
click at [1062, 82] on button "Close" at bounding box center [1062, 95] width 30 height 30
